Goal: Information Seeking & Learning: Find specific fact

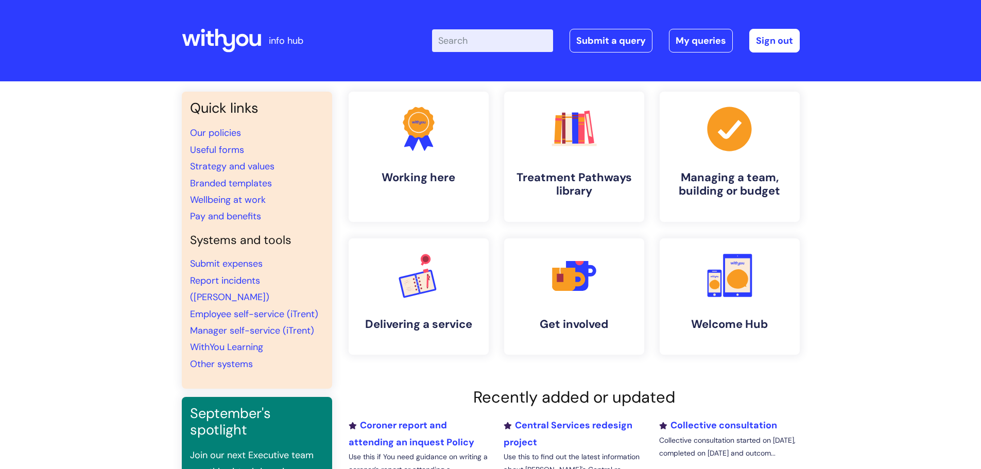
click at [441, 70] on div "Enter your search term here... Search Submit a query My queries Welcome Emily l…" at bounding box center [567, 40] width 464 height 61
click at [493, 38] on input "Enter your search term here..." at bounding box center [492, 40] width 121 height 23
type input "val"
click button "Search" at bounding box center [0, 0] width 0 height 0
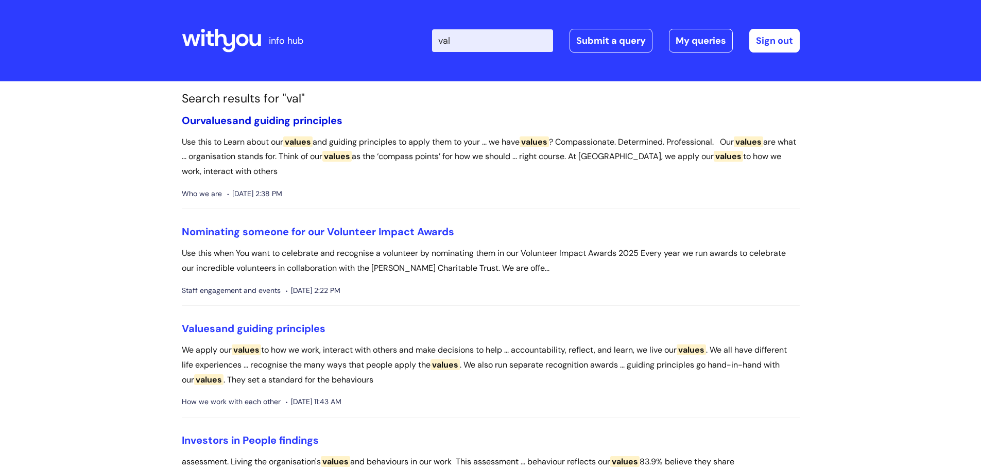
click at [269, 121] on link "Our values and guiding principles" at bounding box center [262, 120] width 161 height 13
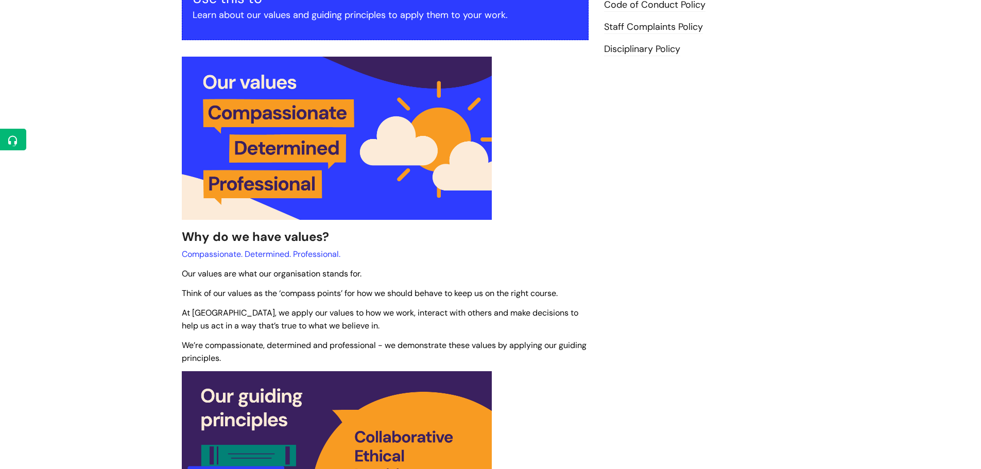
scroll to position [206, 0]
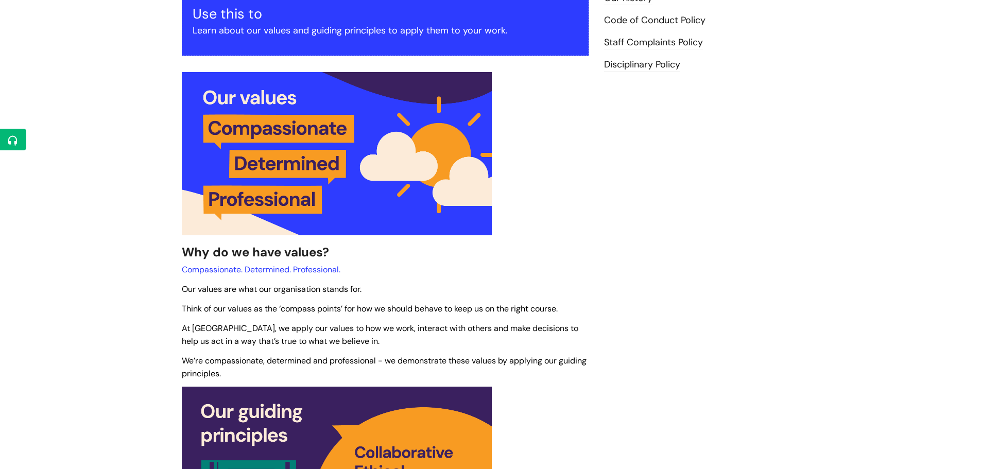
drag, startPoint x: 0, startPoint y: 69, endPoint x: 4, endPoint y: 60, distance: 10.1
